Goal: Transaction & Acquisition: Purchase product/service

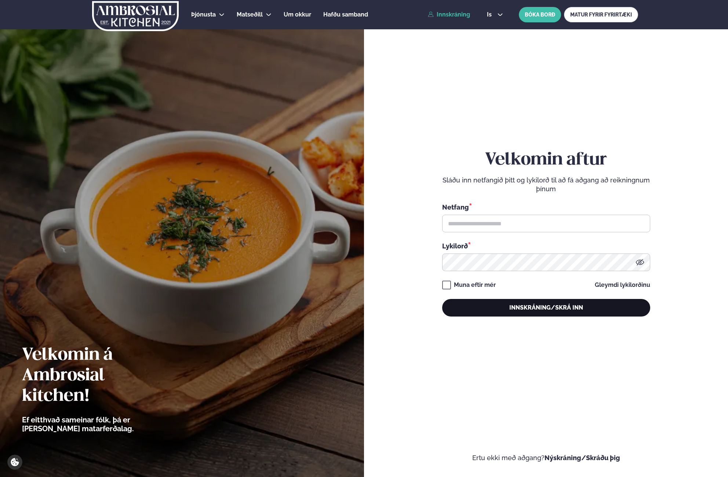
type input "**********"
click at [485, 316] on button "Innskráning/Skrá inn" at bounding box center [546, 308] width 208 height 18
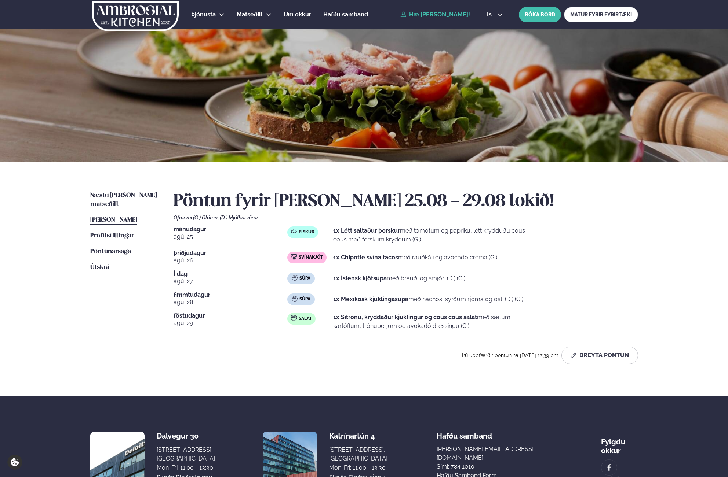
click at [142, 321] on ul "Næstu [PERSON_NAME] matseðill Næsta vika [PERSON_NAME] matseðill [PERSON_NAME] …" at bounding box center [124, 280] width 69 height 179
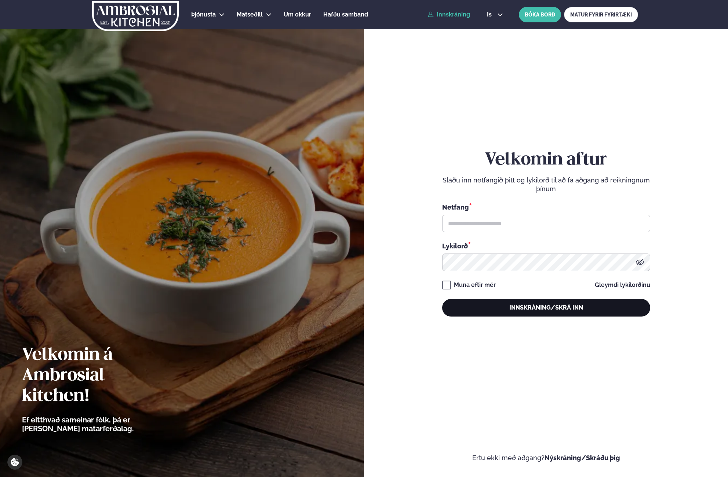
type input "**********"
click at [472, 313] on button "Innskráning/Skrá inn" at bounding box center [546, 308] width 208 height 18
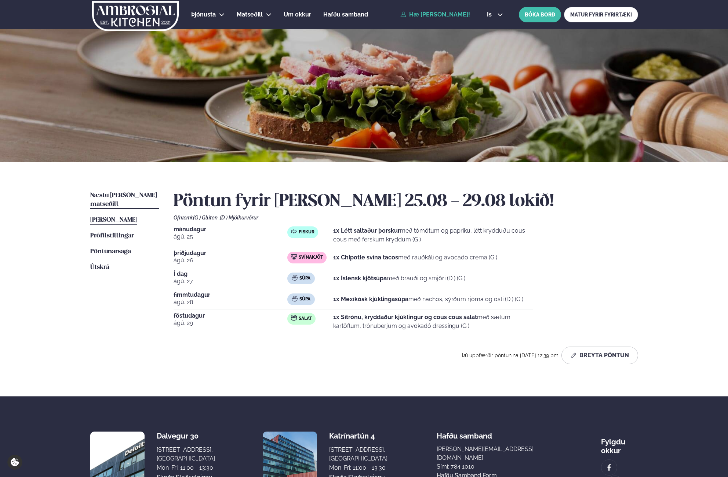
click at [121, 191] on link "Næstu [PERSON_NAME] matseðill Næsta vika" at bounding box center [124, 200] width 69 height 18
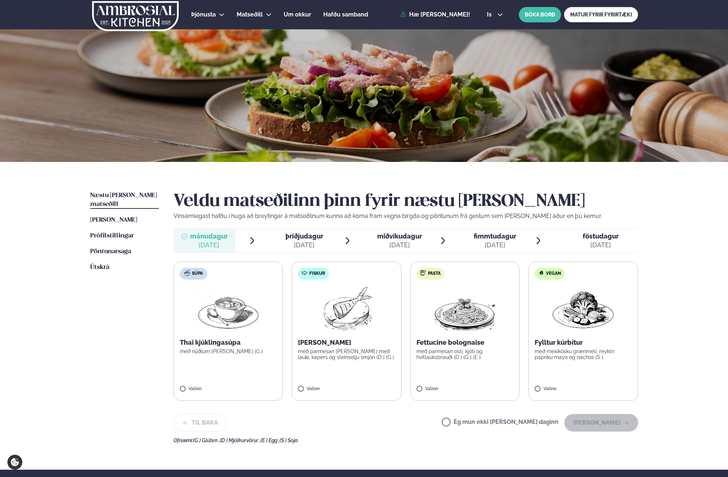
click at [292, 245] on div "[DATE]" at bounding box center [304, 245] width 38 height 9
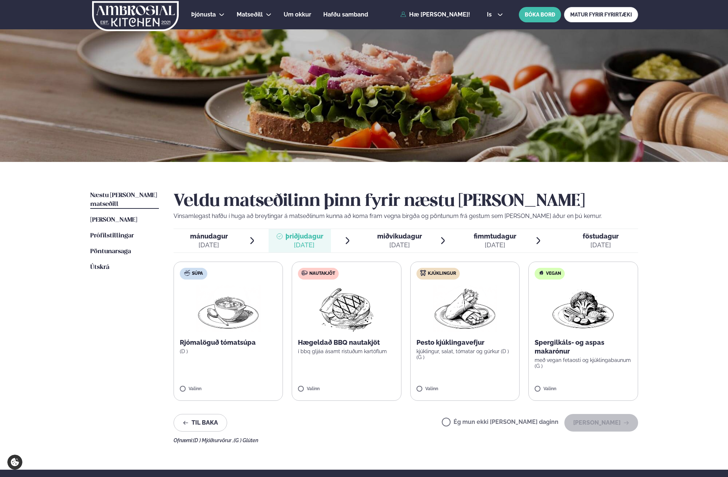
click at [399, 242] on div "[DATE]" at bounding box center [399, 245] width 45 height 9
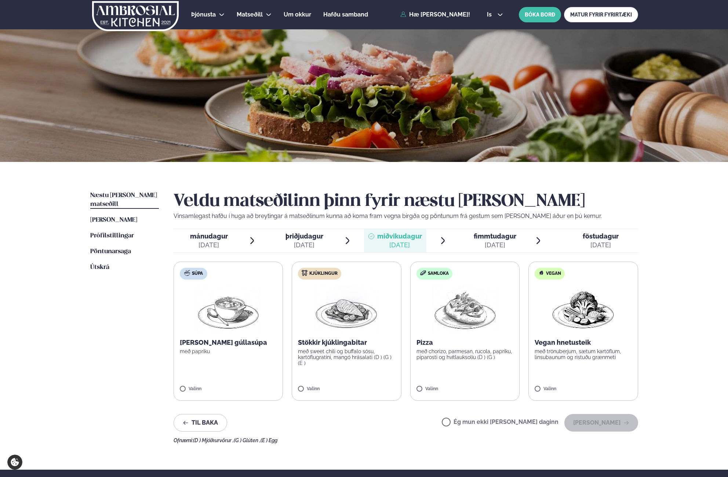
click at [492, 244] on div "[DATE]" at bounding box center [494, 245] width 43 height 9
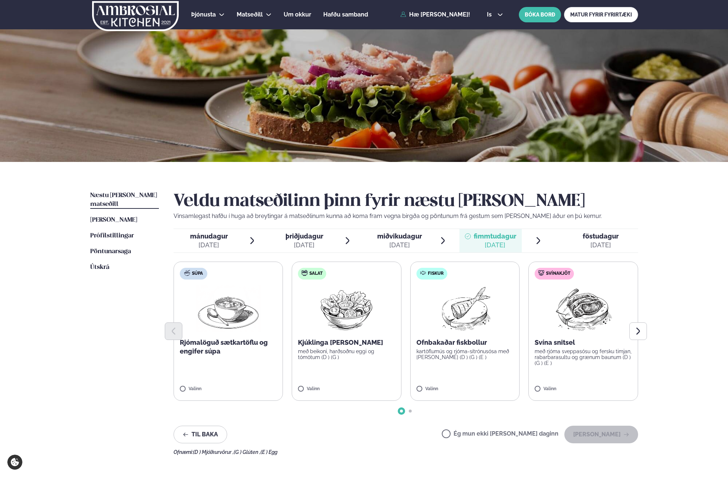
click at [591, 231] on span "föstudagur fös. [DATE]" at bounding box center [595, 240] width 83 height 23
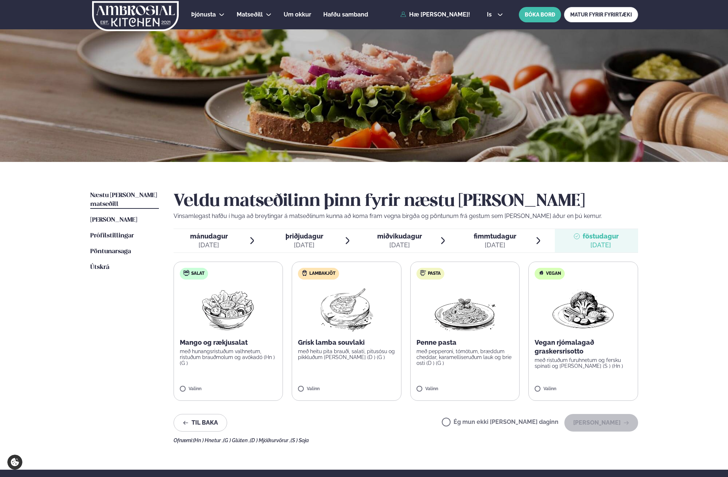
click at [501, 238] on span "fimmtudagur" at bounding box center [494, 236] width 43 height 8
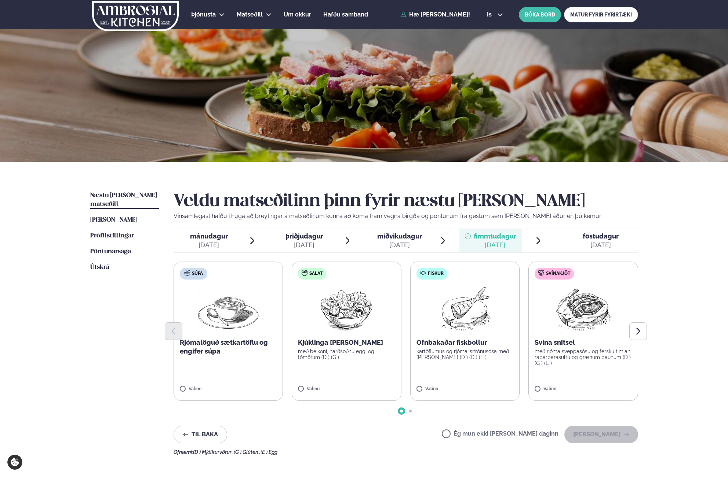
click at [585, 234] on span "föstudagur" at bounding box center [600, 236] width 36 height 8
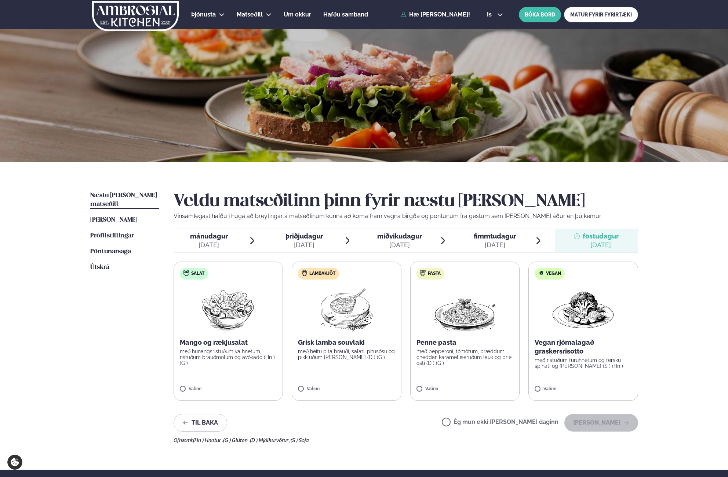
click at [378, 250] on span "miðvikudagur mið. [DATE]" at bounding box center [395, 240] width 62 height 23
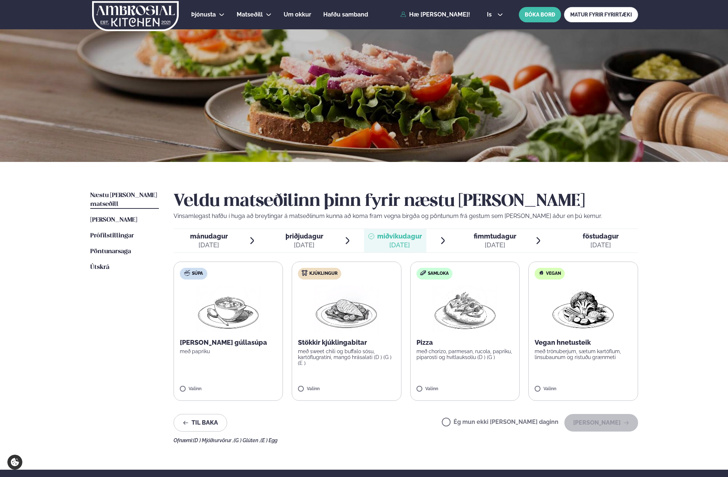
click at [491, 230] on span "fimmtudagur fim. [DATE]" at bounding box center [490, 240] width 62 height 23
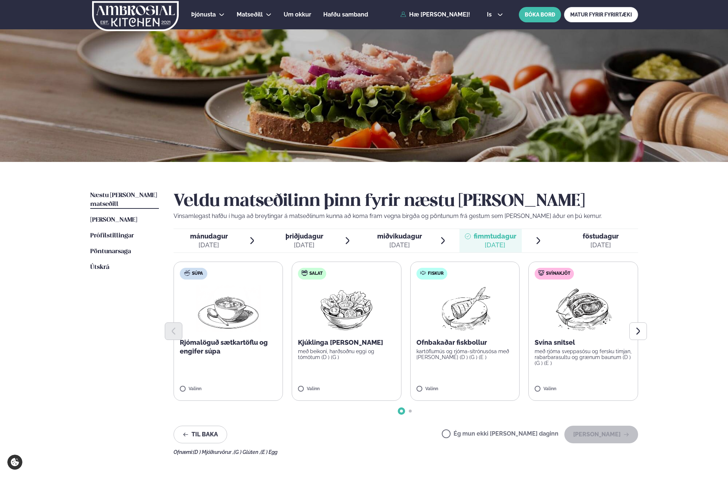
click at [575, 245] on div at bounding box center [577, 241] width 6 height 18
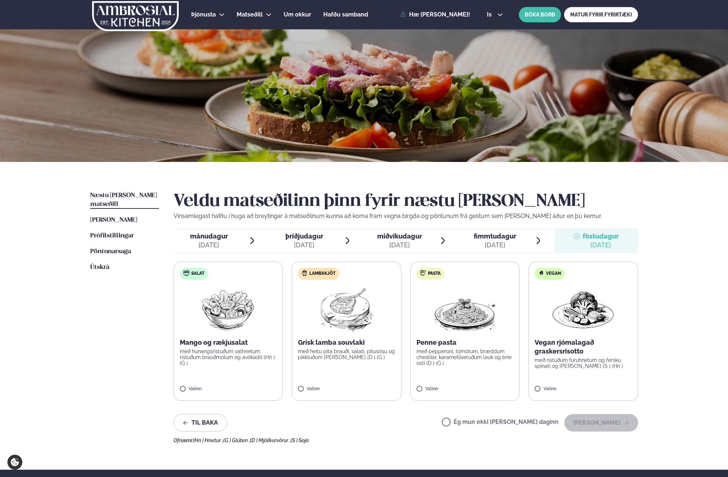
click at [503, 253] on div "Veldu matseðilinn þinn fyrir næstu [PERSON_NAME] Vinsamlegast hafðu í huga að b…" at bounding box center [405, 317] width 464 height 252
click at [404, 242] on div "[DATE]" at bounding box center [399, 245] width 45 height 9
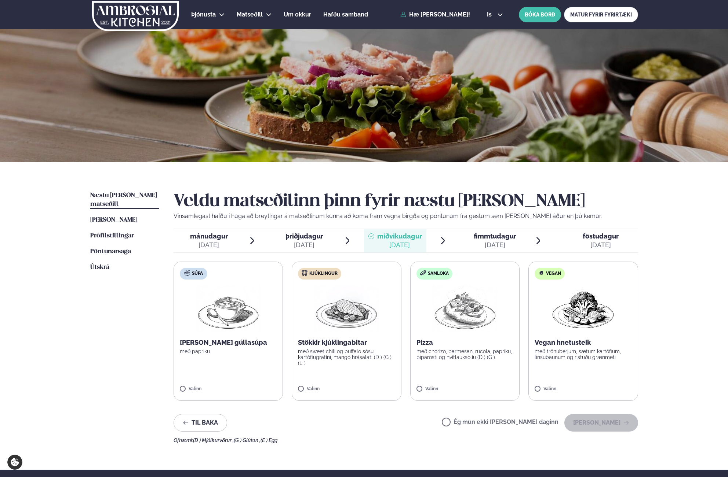
click at [323, 239] on span "þriðjudagur þri. [DATE]" at bounding box center [299, 240] width 62 height 23
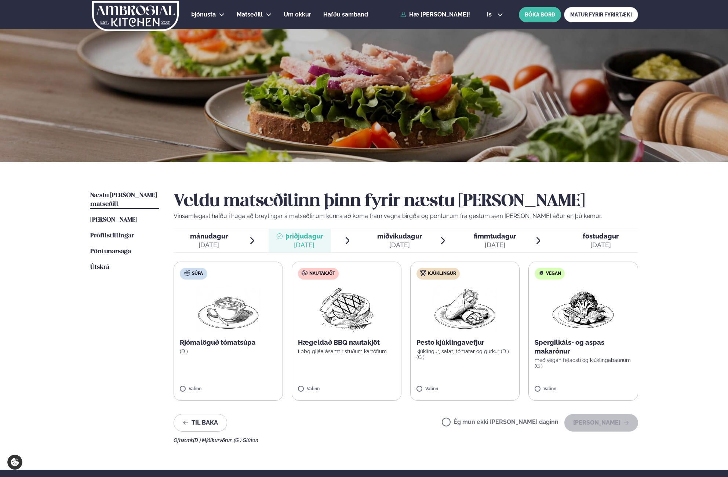
click at [212, 230] on span "mánudagur mán. [DATE]" at bounding box center [204, 240] width 62 height 23
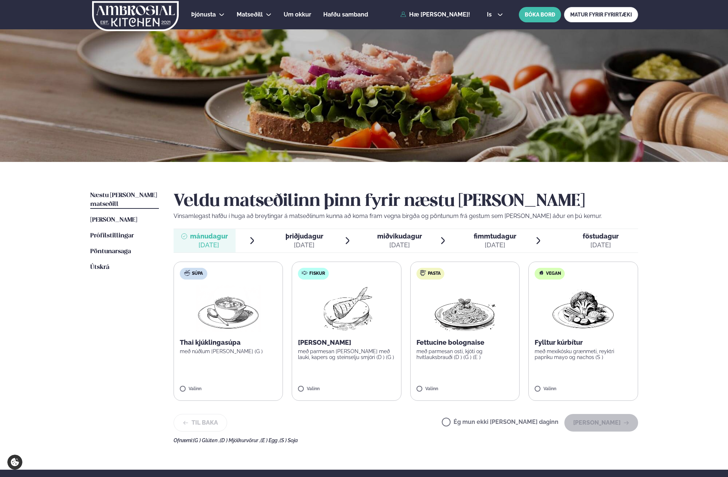
click at [249, 346] on div "Thai kjúklingasúpa með núðlum [PERSON_NAME] (G )" at bounding box center [228, 346] width 97 height 16
click at [363, 327] on img at bounding box center [346, 309] width 65 height 47
click at [205, 388] on icon at bounding box center [206, 385] width 7 height 7
click at [136, 325] on ul "Næstu [PERSON_NAME] matseðill Næsta vika [PERSON_NAME] matseðill [PERSON_NAME] …" at bounding box center [124, 317] width 69 height 252
click at [318, 388] on div at bounding box center [325, 385] width 28 height 15
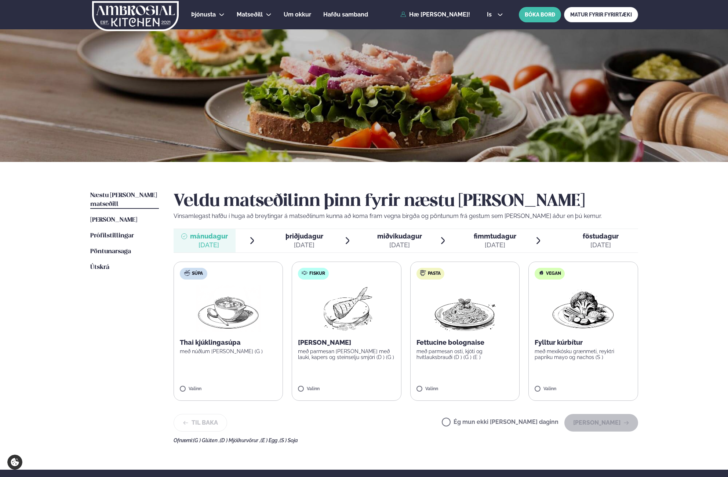
click at [320, 354] on p "með parmesan [PERSON_NAME] með lauki, kapers og steinselju smjöri (D ) (G )" at bounding box center [346, 355] width 97 height 12
click at [586, 422] on button "[PERSON_NAME]" at bounding box center [601, 423] width 74 height 18
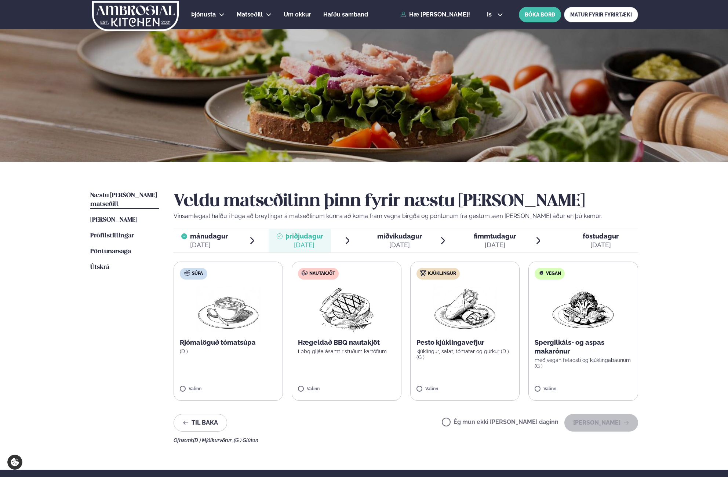
click at [437, 379] on label "Kjúklingur Pesto kjúklingavefjur kjúklingur, salat, tómatar og gúrkur (D ) (G )…" at bounding box center [465, 331] width 110 height 139
click at [593, 423] on button "[PERSON_NAME]" at bounding box center [601, 423] width 74 height 18
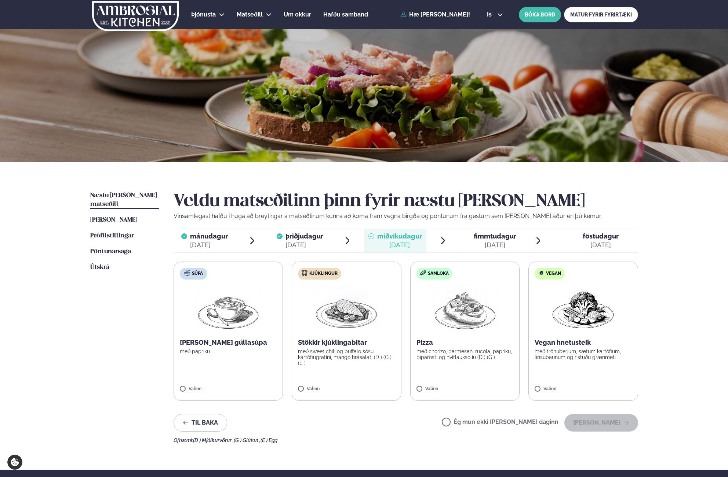
click at [313, 365] on p "með sweet chili og buffalo sósu, kartöflugratíni, mangó hrásalati (D ) (G ) (E )" at bounding box center [346, 358] width 97 height 18
click at [324, 384] on icon at bounding box center [324, 385] width 7 height 7
click at [337, 359] on p "með sweet chili og buffalo sósu, kartöflugratíni, mangó hrásalati (D ) (G ) (E )" at bounding box center [346, 358] width 97 height 18
click at [607, 424] on button "[PERSON_NAME]" at bounding box center [601, 423] width 74 height 18
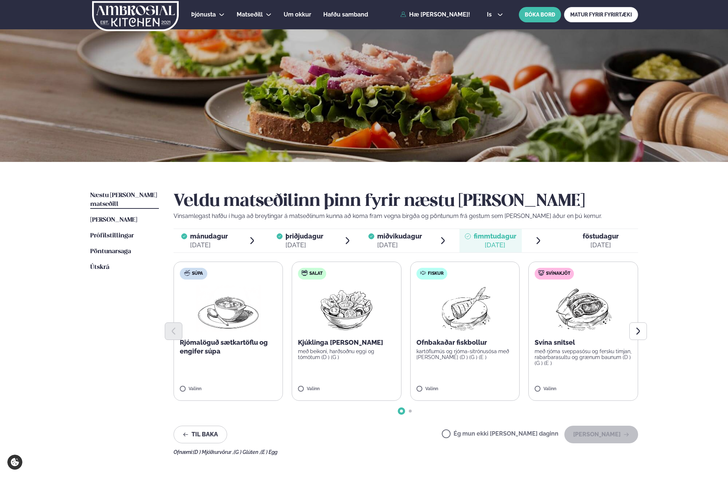
click at [475, 363] on label "Fiskur Ofnbakaðar fiskbollur kartöflumús og rjóma-sítrónusósa með [PERSON_NAME]…" at bounding box center [465, 331] width 110 height 139
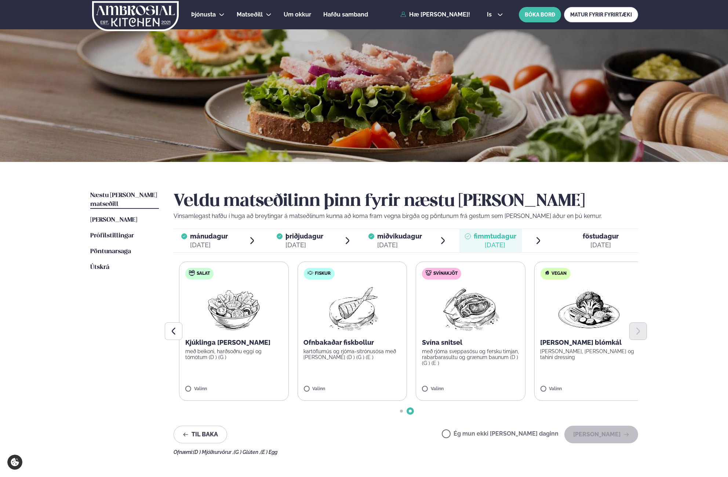
click at [396, 324] on div "Súpa Rjómalöguð sætkartöflu og engifer súpa Valinn Salat Kjúklinga [PERSON_NAME…" at bounding box center [405, 331] width 464 height 139
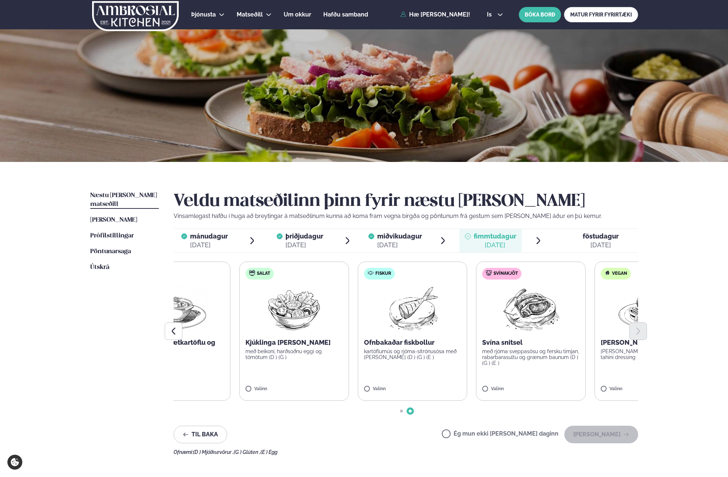
drag, startPoint x: 358, startPoint y: 360, endPoint x: 450, endPoint y: 355, distance: 91.5
click at [434, 356] on label "Fiskur Ofnbakaðar fiskbollur kartöflumús og rjóma-sítrónusósa með [PERSON_NAME]…" at bounding box center [413, 331] width 110 height 139
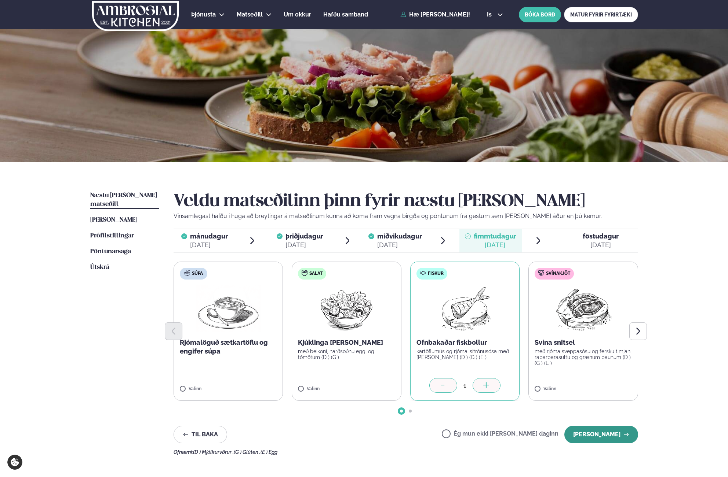
click at [594, 435] on button "[PERSON_NAME]" at bounding box center [601, 435] width 74 height 18
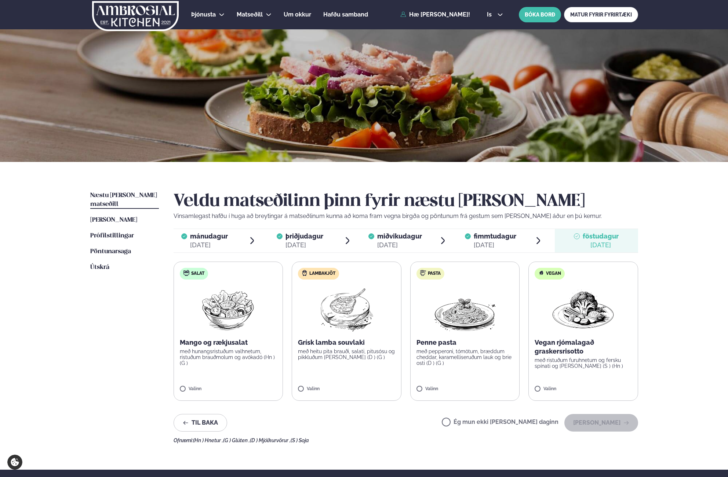
click at [436, 368] on label "Pasta Penne pasta með pepperoni, tómötum, bræddum cheddar, karamelliseruðum lau…" at bounding box center [465, 331] width 110 height 139
click at [593, 422] on button "[PERSON_NAME]" at bounding box center [601, 423] width 74 height 18
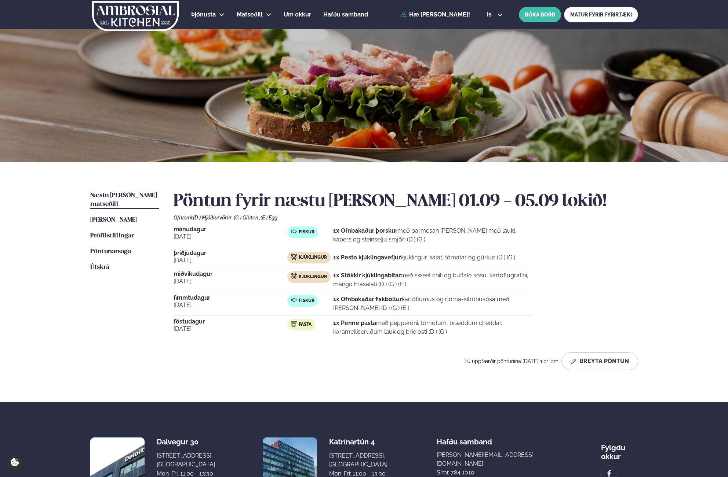
click at [109, 325] on ul "Næstu [PERSON_NAME] matseðill Næsta vika [PERSON_NAME] matseðill [PERSON_NAME] …" at bounding box center [124, 283] width 69 height 185
